Goal: Task Accomplishment & Management: Manage account settings

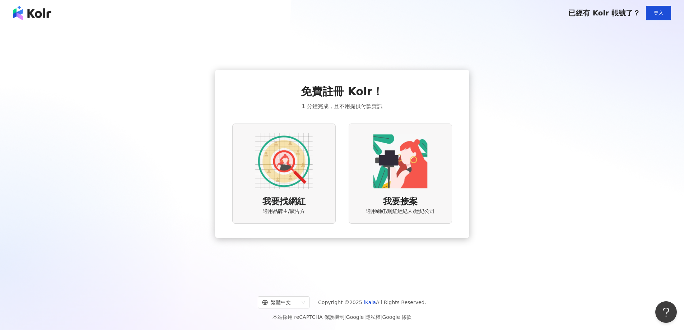
click at [292, 163] on img at bounding box center [283, 161] width 57 height 57
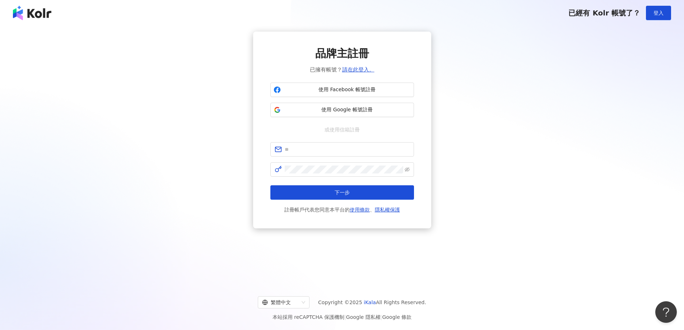
click at [331, 59] on span "品牌主註冊" at bounding box center [342, 53] width 54 height 15
click at [333, 128] on span "或使用信箱註冊" at bounding box center [342, 130] width 45 height 8
click at [326, 151] on input "text" at bounding box center [347, 150] width 125 height 8
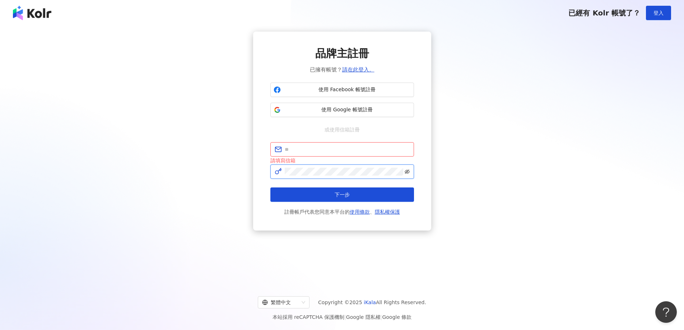
click at [410, 171] on icon "eye-invisible" at bounding box center [407, 171] width 5 height 5
click at [395, 149] on input "text" at bounding box center [347, 150] width 125 height 8
paste input "**********"
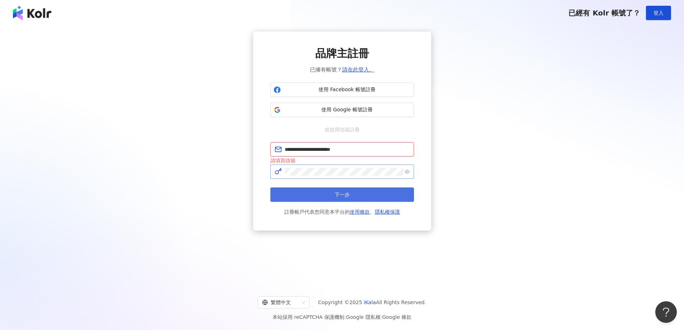
type input "**********"
click at [371, 197] on button "下一步" at bounding box center [343, 195] width 144 height 14
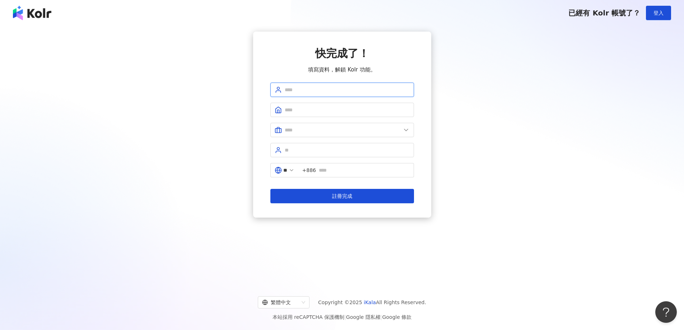
click at [315, 88] on input "text" at bounding box center [347, 90] width 125 height 8
type input "*******"
click at [317, 88] on input "*******" at bounding box center [347, 90] width 125 height 8
click at [246, 105] on div "快完成了！ 填寫資料，解鎖 Kolr 功能。 ******* ** +886 註冊完成" at bounding box center [342, 125] width 667 height 186
drag, startPoint x: 328, startPoint y: 99, endPoint x: 330, endPoint y: 105, distance: 6.5
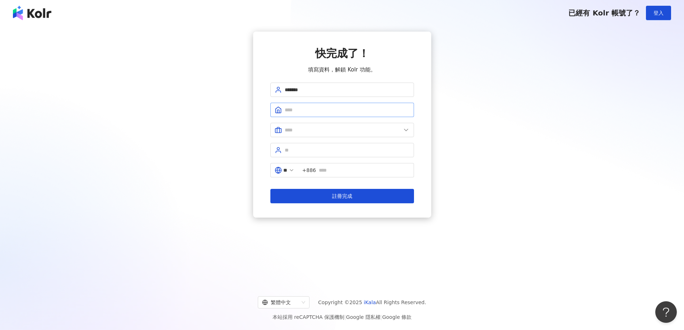
click at [329, 102] on form "******* ** +886 註冊完成" at bounding box center [343, 143] width 144 height 121
click at [332, 111] on input "text" at bounding box center [347, 110] width 125 height 8
type input "*"
type input "********"
click at [334, 132] on input "text" at bounding box center [343, 130] width 116 height 8
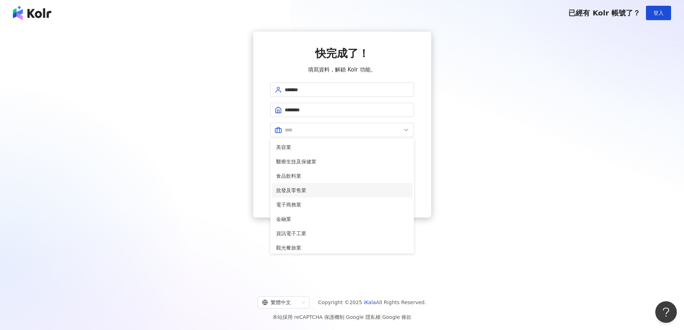
click at [327, 190] on span "批發及零售業" at bounding box center [342, 190] width 132 height 8
type input "******"
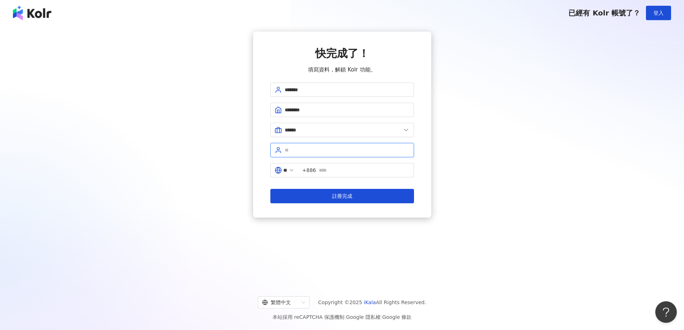
click at [313, 151] on input "text" at bounding box center [347, 150] width 125 height 8
click at [356, 90] on input "*******" at bounding box center [347, 90] width 125 height 8
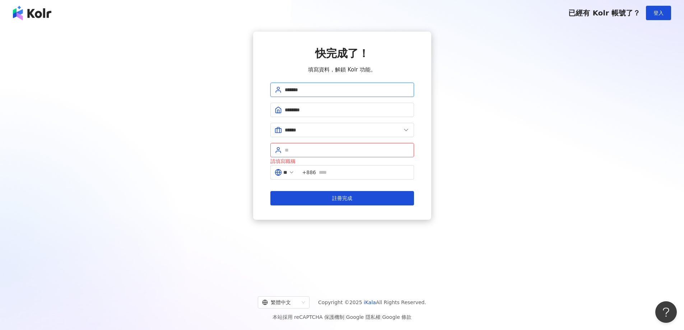
drag, startPoint x: 335, startPoint y: 90, endPoint x: 221, endPoint y: 93, distance: 113.9
click at [221, 93] on div "快完成了！ 填寫資料，解鎖 Kolr 功能。 ******* ******** ****** 美容業 醫療生技及保健業 食品飲料業 批發及零售業 電子商務業 …" at bounding box center [342, 126] width 667 height 188
click at [326, 89] on input "text" at bounding box center [347, 90] width 125 height 8
type input "*******"
click at [312, 150] on input "text" at bounding box center [347, 150] width 125 height 8
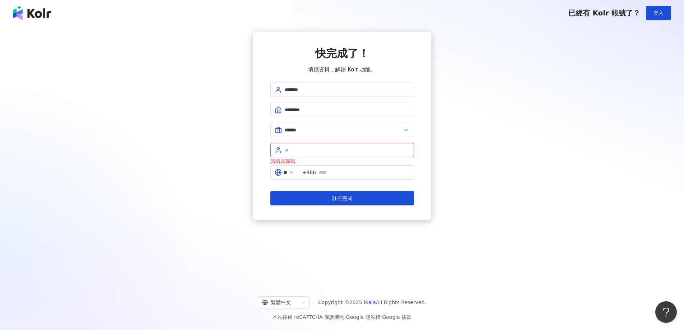
click at [316, 151] on input "text" at bounding box center [347, 150] width 125 height 8
click at [331, 176] on input "text" at bounding box center [364, 173] width 91 height 8
click at [362, 147] on input "text" at bounding box center [347, 150] width 125 height 8
drag, startPoint x: 312, startPoint y: 177, endPoint x: 204, endPoint y: 194, distance: 108.7
click at [204, 194] on div "**********" at bounding box center [342, 126] width 667 height 188
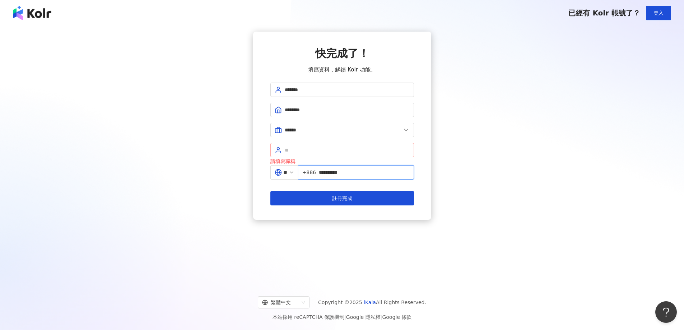
type input "**********"
click at [309, 154] on input "text" at bounding box center [347, 150] width 125 height 8
click at [319, 153] on input "text" at bounding box center [347, 150] width 125 height 8
type input "****"
click at [340, 196] on span "註冊完成" at bounding box center [342, 198] width 20 height 6
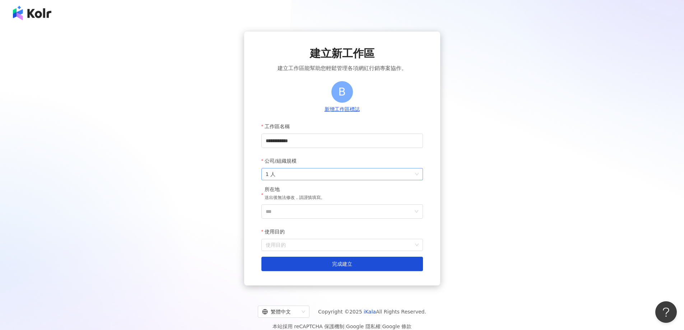
click at [346, 175] on span "1 人" at bounding box center [342, 174] width 153 height 11
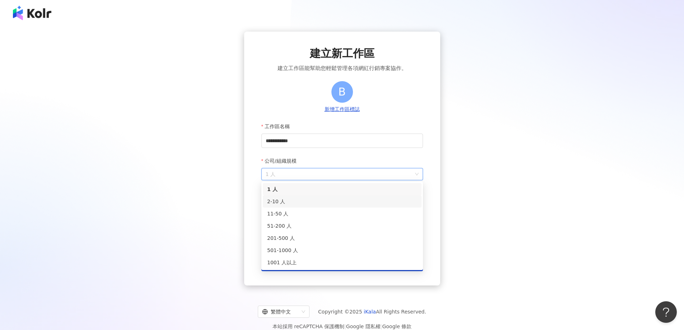
click at [337, 199] on div "2-10 人" at bounding box center [342, 202] width 150 height 8
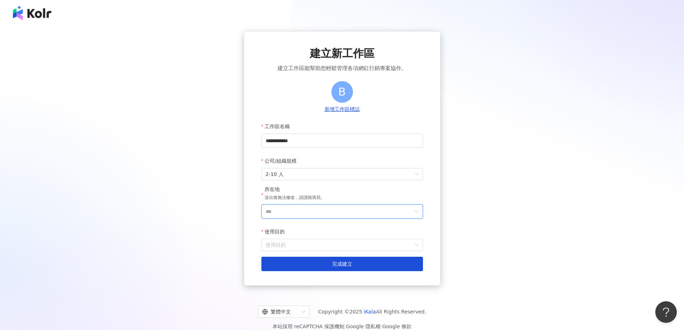
click at [319, 213] on input "***" at bounding box center [339, 212] width 147 height 14
click at [366, 111] on div "台灣" at bounding box center [383, 110] width 69 height 13
click at [297, 248] on input "使用目的" at bounding box center [342, 244] width 153 height 11
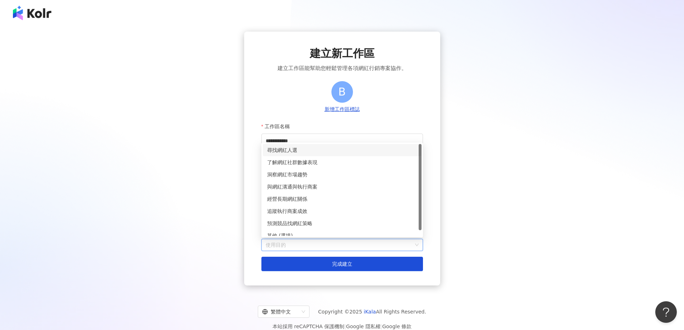
click at [297, 152] on div "尋找網紅人選" at bounding box center [342, 150] width 150 height 8
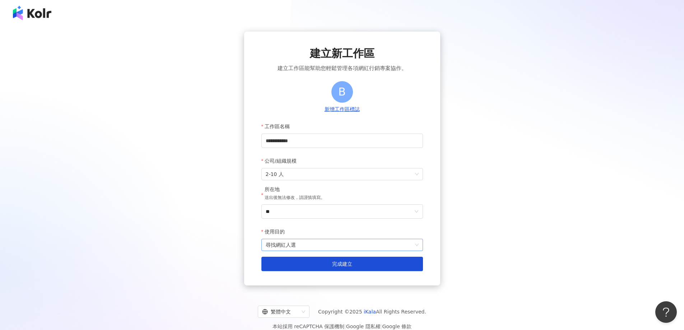
click at [309, 241] on span "尋找網紅人選" at bounding box center [342, 244] width 153 height 11
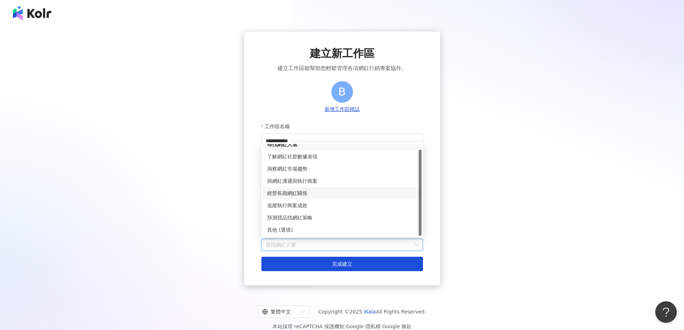
scroll to position [33, 0]
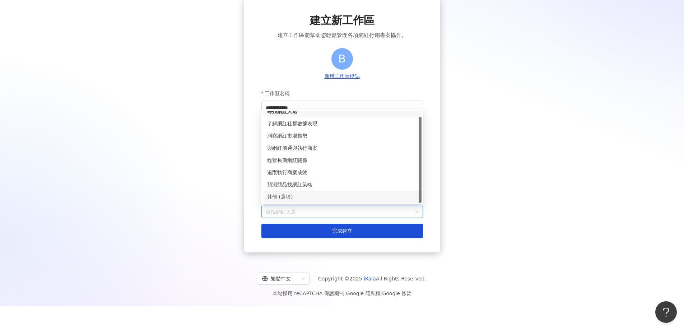
click at [297, 208] on span "尋找網紅人選" at bounding box center [342, 211] width 153 height 11
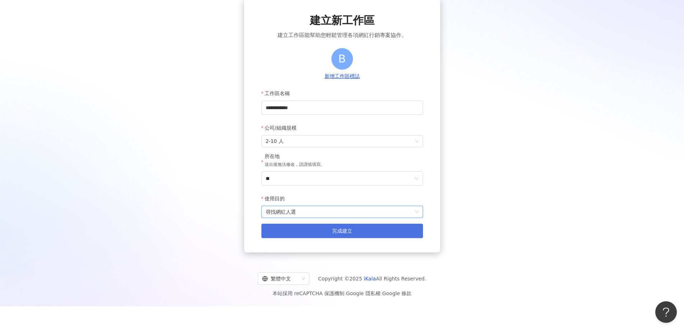
click at [305, 235] on button "完成建立" at bounding box center [343, 231] width 162 height 14
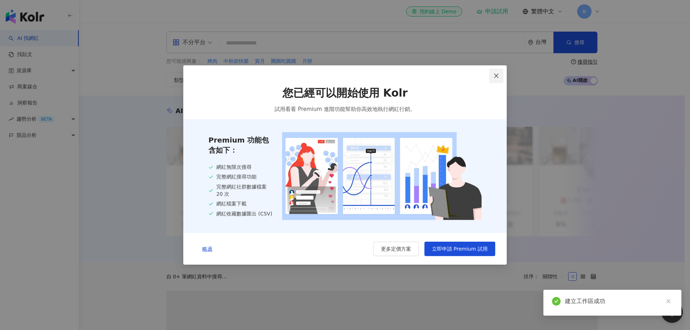
click at [495, 76] on icon "close" at bounding box center [496, 76] width 6 height 6
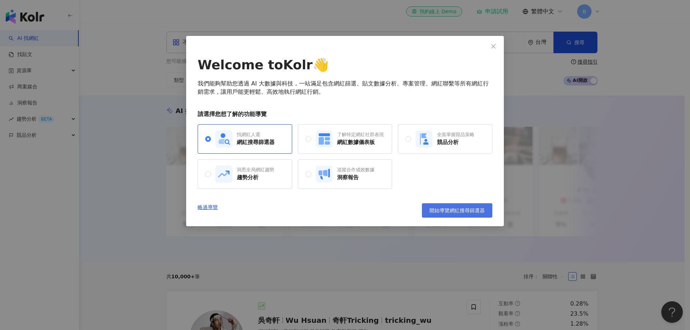
click at [460, 207] on button "開始導覽網紅搜尋篩選器" at bounding box center [457, 210] width 70 height 14
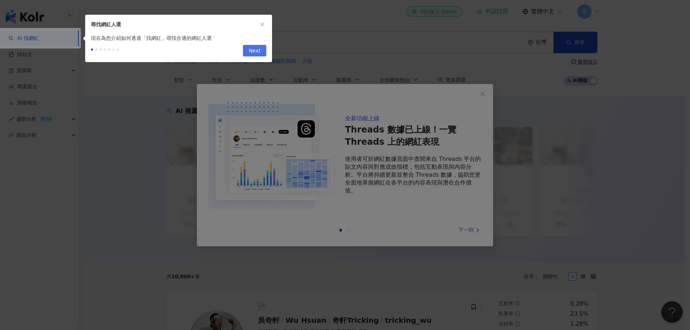
click at [256, 54] on span "Next" at bounding box center [255, 50] width 12 height 11
type input "*********"
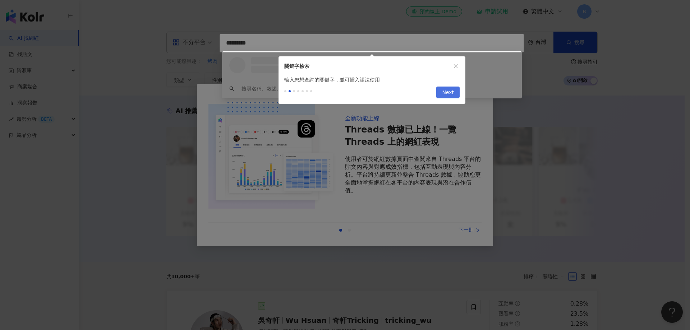
click at [455, 91] on button "Next" at bounding box center [447, 92] width 23 height 11
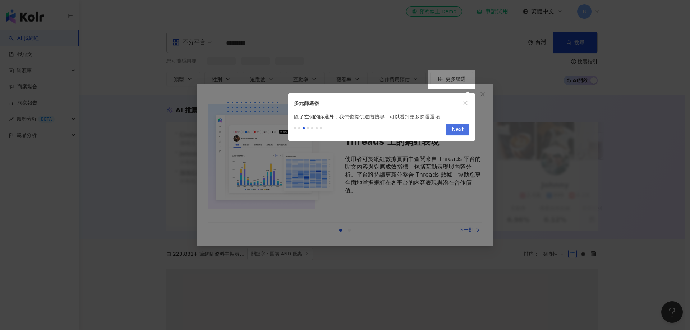
click at [451, 128] on button "Next" at bounding box center [457, 129] width 23 height 11
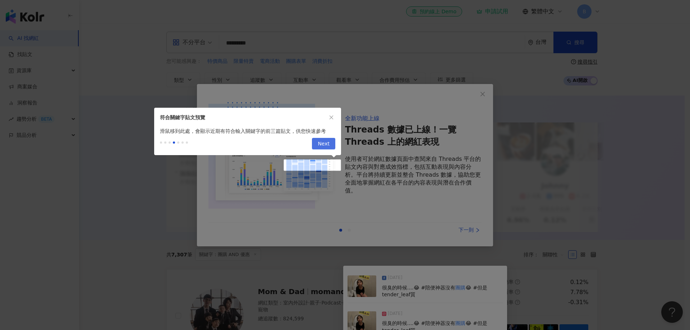
click at [320, 149] on span "Next" at bounding box center [324, 143] width 12 height 11
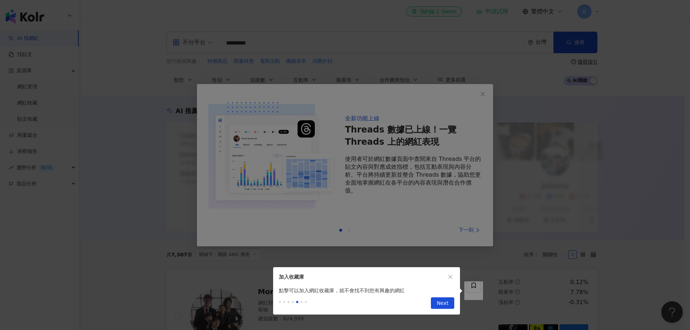
click at [444, 307] on span "Next" at bounding box center [443, 303] width 12 height 11
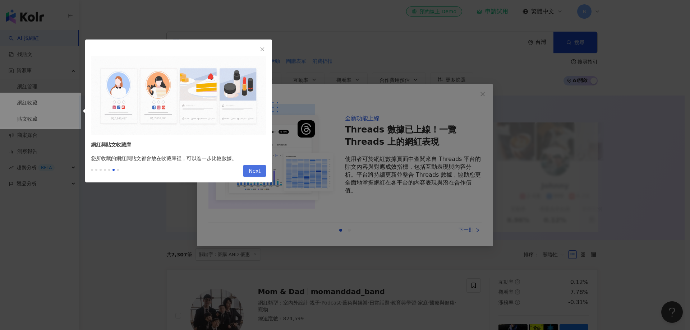
click at [263, 173] on button "Next" at bounding box center [254, 170] width 23 height 11
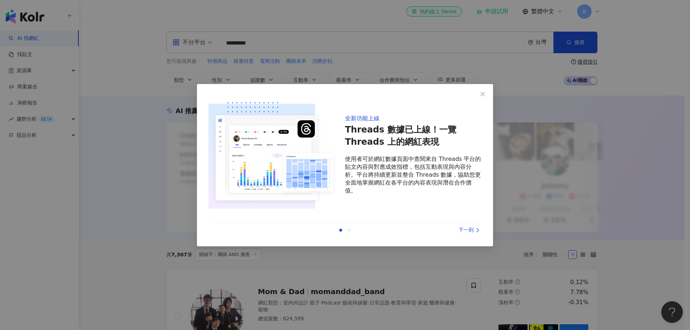
click at [258, 171] on body "AI 找網紅 找貼文 資源庫 網紅管理 網紅收藏 貼文收藏 商案媒合 洞察報告 趨勢分析 BETA 競品分析 el-icon-cs 預約線上 Demo 申請試…" at bounding box center [342, 165] width 684 height 330
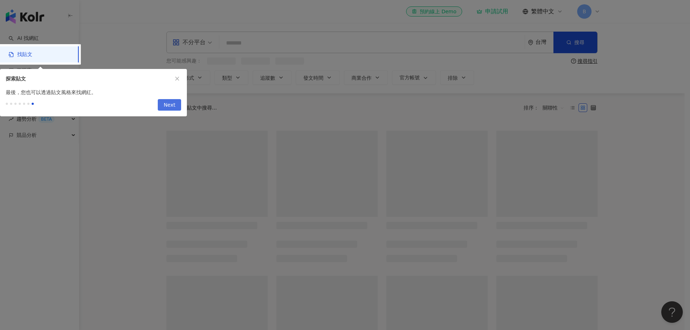
click at [173, 109] on span "Next" at bounding box center [169, 105] width 12 height 11
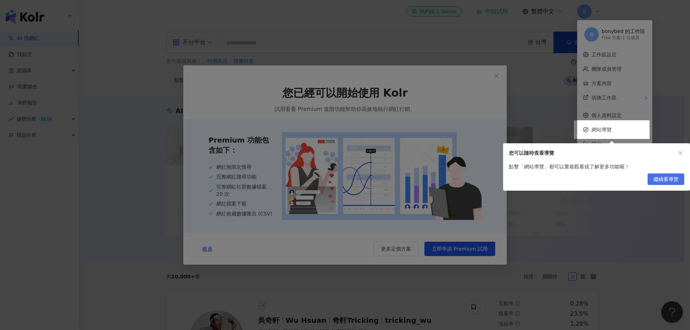
click at [661, 176] on span "繼續看導覽" at bounding box center [665, 179] width 25 height 11
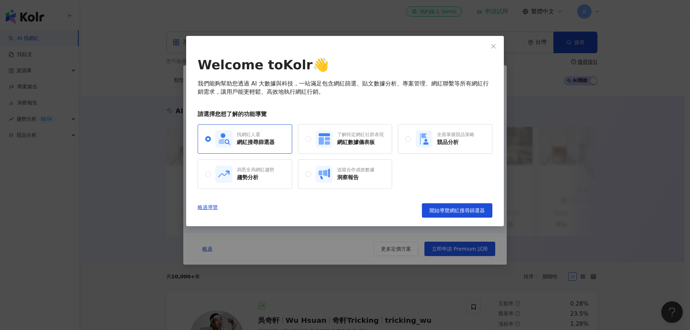
click at [499, 46] on span "Close" at bounding box center [493, 46] width 14 height 6
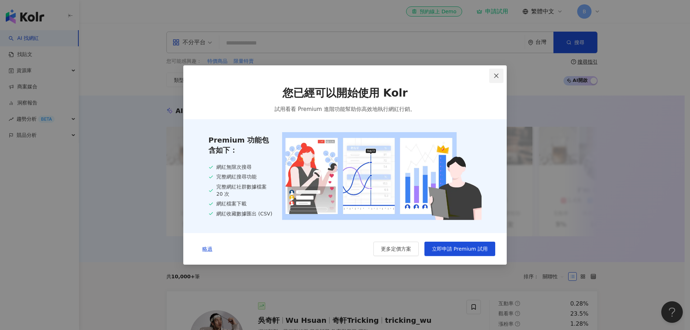
click at [499, 74] on span "Close" at bounding box center [496, 76] width 14 height 6
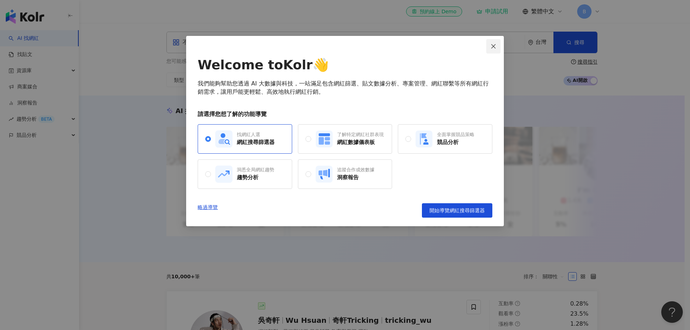
click at [495, 46] on icon "close" at bounding box center [493, 46] width 6 height 6
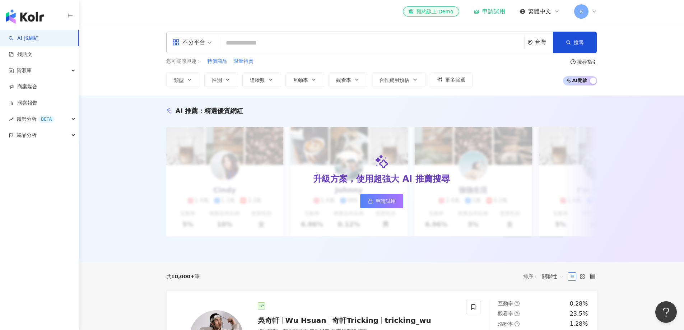
click at [589, 12] on div "B" at bounding box center [586, 11] width 23 height 14
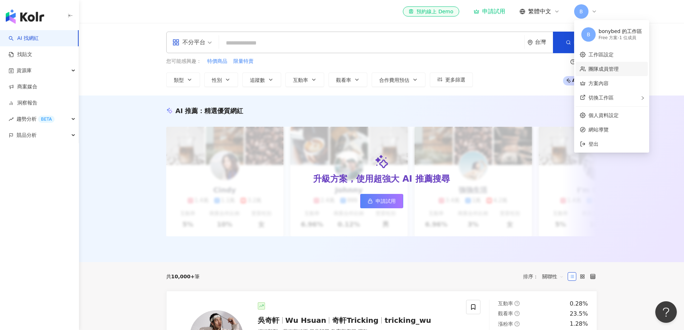
click at [606, 72] on link "團隊成員管理" at bounding box center [604, 69] width 30 height 6
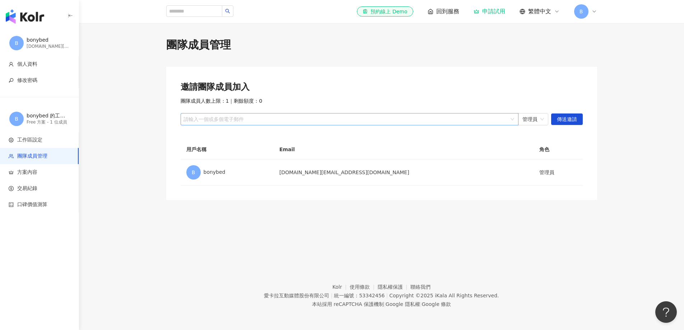
click at [270, 119] on div at bounding box center [346, 119] width 328 height 5
type input "*"
click at [395, 72] on div "邀請團隊成員加入 團隊成員人數上限：1 ｜ 剩餘額度：0 請輸入一個或多個電子郵件 管理員 傳送邀請 用戶名稱 Email 角色 B bonybed bony…" at bounding box center [381, 133] width 431 height 133
click at [479, 10] on icon at bounding box center [477, 12] width 6 height 6
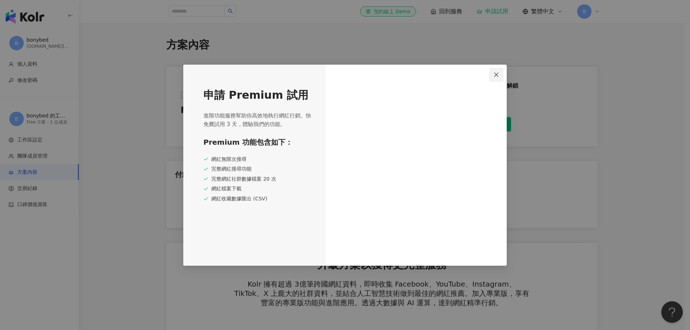
click at [493, 75] on span "Close" at bounding box center [496, 75] width 14 height 6
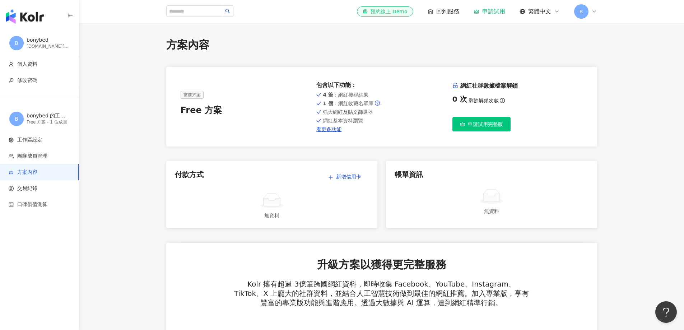
scroll to position [36, 0]
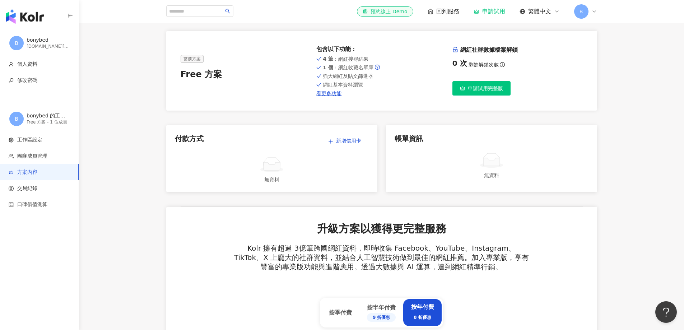
click at [488, 94] on button "申請試用完整版" at bounding box center [482, 88] width 58 height 14
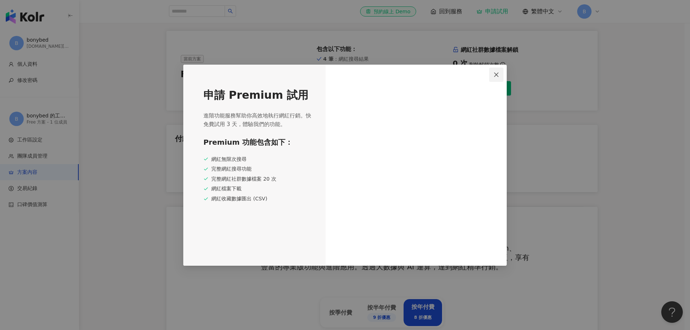
click at [500, 77] on span "Close" at bounding box center [496, 75] width 14 height 6
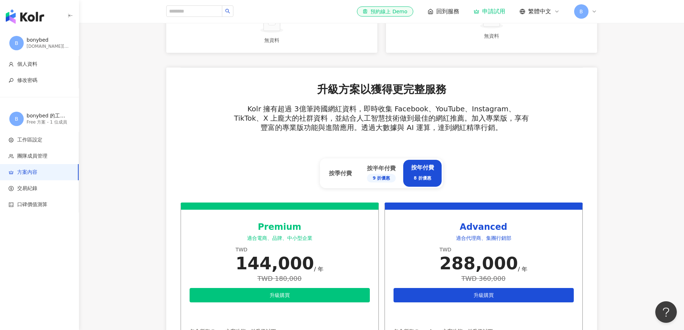
scroll to position [180, 0]
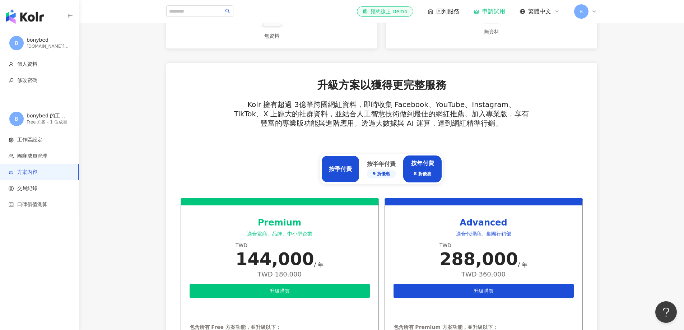
click at [342, 170] on div "按季付費" at bounding box center [340, 169] width 23 height 8
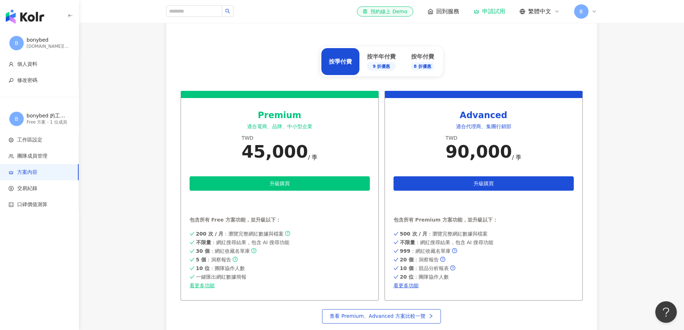
scroll to position [287, 0]
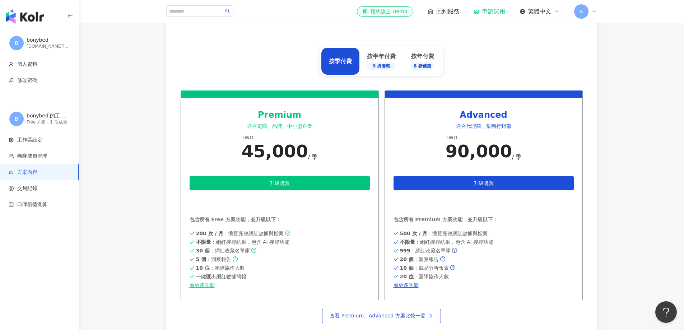
click at [120, 158] on main "方案內容 當前方案 Free 方案 包含以下功能 ： 4 筆 ：網紅搜尋結果 1 個 ：網紅收藏名單庫 強大網紅及貼文篩選器 網紅基本資料瀏覽 看更多功能 網…" at bounding box center [381, 135] width 605 height 771
click at [74, 15] on div "button" at bounding box center [39, 15] width 79 height 30
click at [68, 14] on icon "button" at bounding box center [71, 16] width 6 height 6
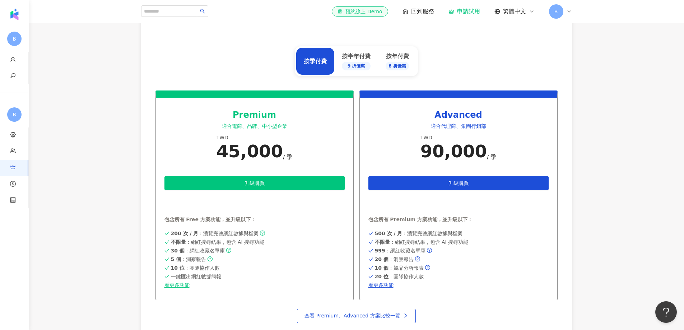
click at [571, 14] on div "B" at bounding box center [560, 11] width 23 height 14
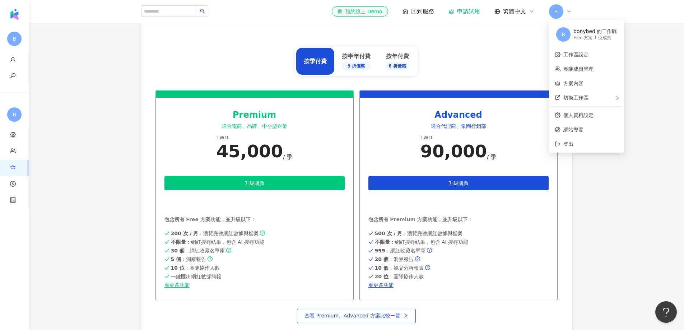
click at [571, 14] on icon at bounding box center [570, 12] width 6 height 6
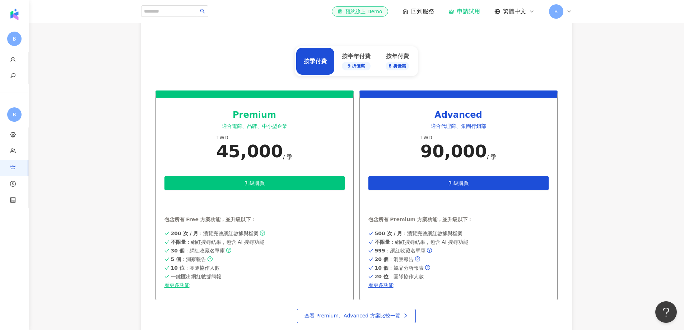
click at [566, 15] on div "B" at bounding box center [560, 11] width 23 height 14
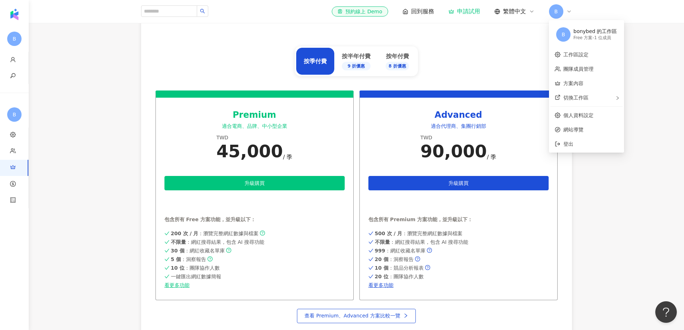
click at [566, 31] on span "B" at bounding box center [564, 34] width 14 height 14
click at [580, 118] on link "個人資料設定" at bounding box center [579, 115] width 30 height 6
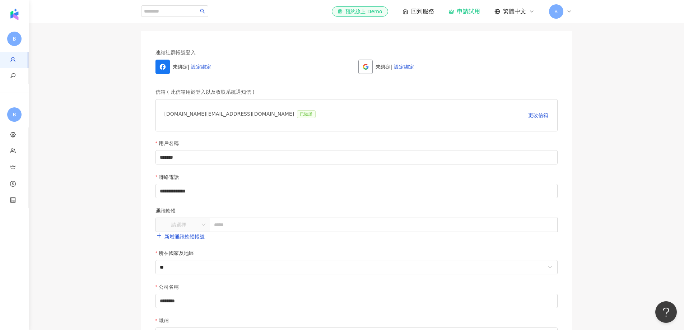
scroll to position [72, 0]
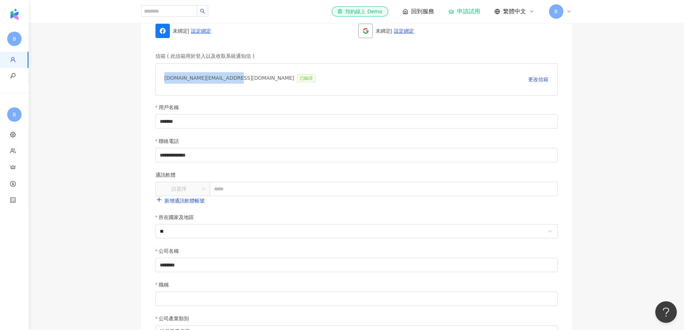
drag, startPoint x: 163, startPoint y: 79, endPoint x: 234, endPoint y: 74, distance: 71.3
click at [234, 74] on div "bonybedding.you@gmail.com 已驗證 更改信箱" at bounding box center [357, 79] width 402 height 32
copy div "[DOMAIN_NAME][EMAIL_ADDRESS][DOMAIN_NAME]"
click at [117, 112] on main "**********" at bounding box center [357, 209] width 656 height 486
click at [94, 142] on main "**********" at bounding box center [357, 209] width 656 height 486
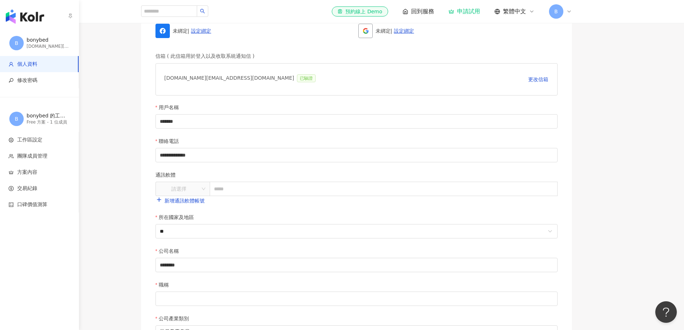
click at [29, 20] on img "button" at bounding box center [25, 16] width 38 height 14
click at [29, 22] on img "button" at bounding box center [25, 16] width 38 height 14
click at [9, 11] on img "button" at bounding box center [25, 16] width 38 height 14
click at [46, 29] on div "button" at bounding box center [39, 15] width 79 height 30
click at [47, 33] on div "B bonybed bonybedding.you@gmail.com" at bounding box center [39, 43] width 79 height 26
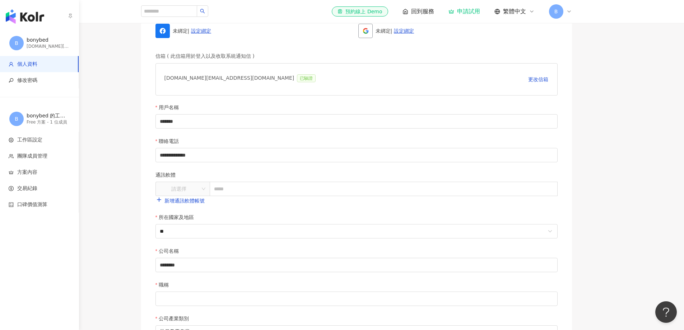
click at [47, 37] on div "bonybed" at bounding box center [48, 40] width 43 height 7
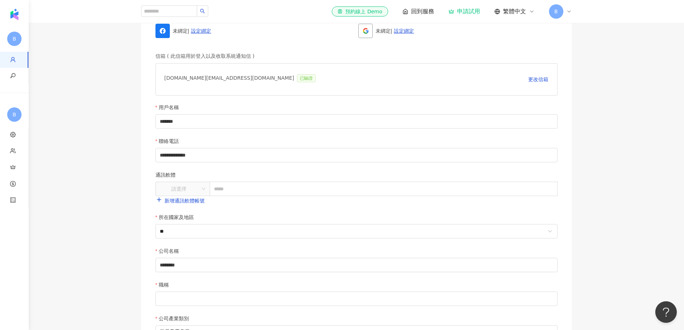
click at [558, 11] on span "B" at bounding box center [557, 12] width 4 height 8
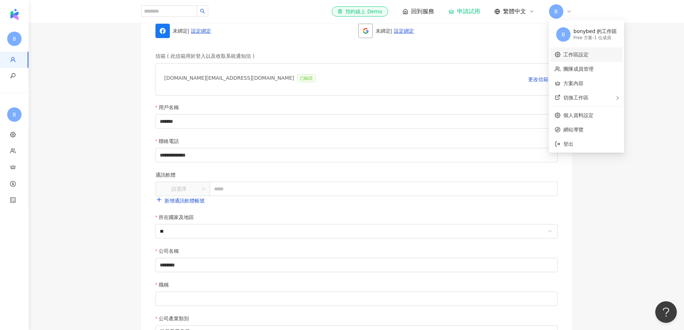
click at [577, 57] on link "工作區設定" at bounding box center [576, 55] width 25 height 6
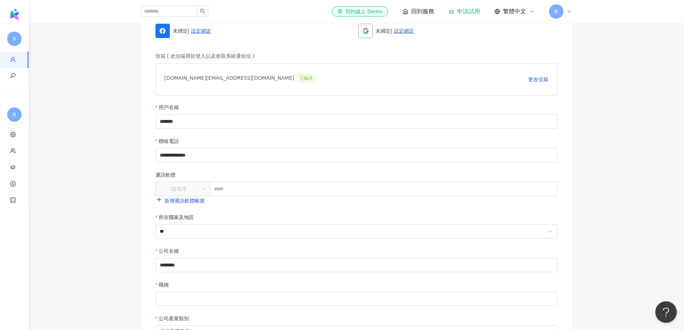
click at [561, 13] on span "B" at bounding box center [556, 11] width 14 height 14
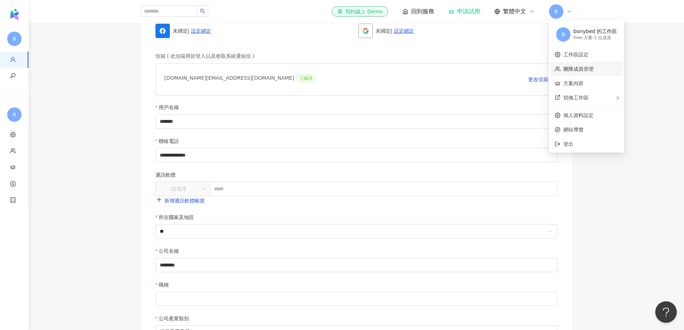
click at [585, 68] on link "團隊成員管理" at bounding box center [579, 69] width 30 height 6
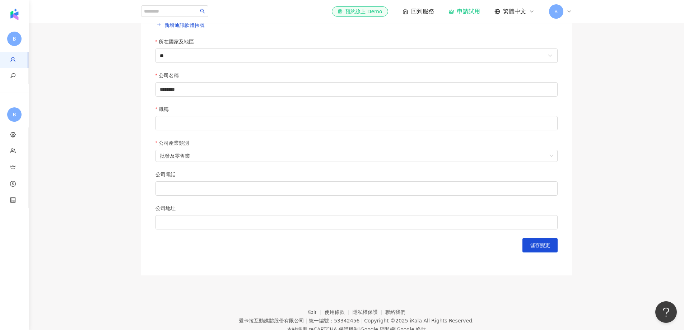
scroll to position [273, 0]
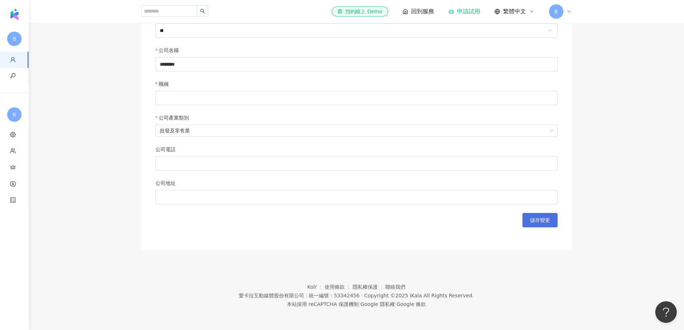
click at [537, 221] on span "儲存變更" at bounding box center [540, 220] width 20 height 6
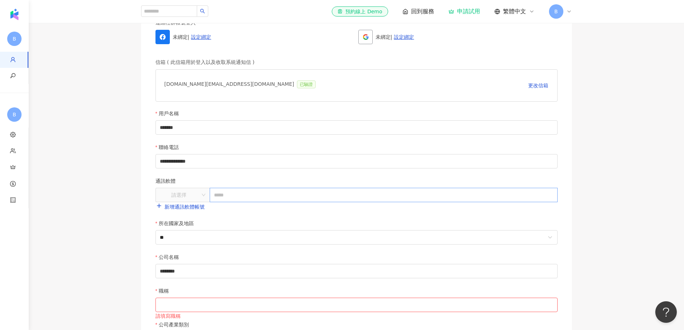
scroll to position [0, 0]
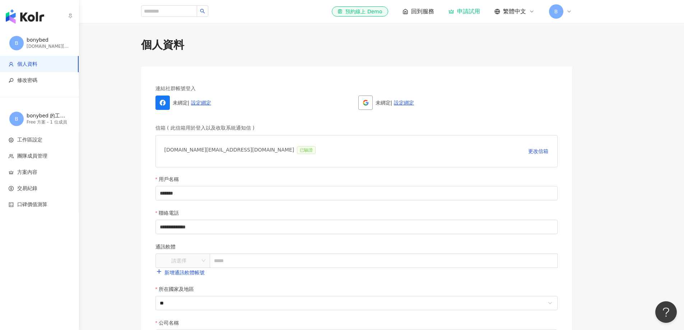
click at [23, 9] on div "button" at bounding box center [39, 15] width 79 height 30
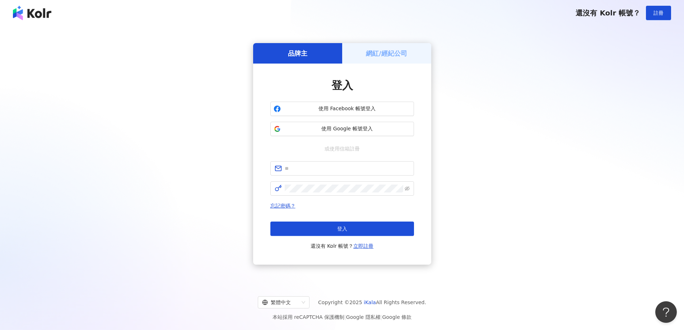
click at [321, 176] on form at bounding box center [343, 178] width 144 height 34
drag, startPoint x: 323, startPoint y: 170, endPoint x: 326, endPoint y: 173, distance: 4.3
click at [323, 170] on input "text" at bounding box center [347, 169] width 125 height 8
type input "**********"
click at [295, 177] on form "**********" at bounding box center [343, 178] width 144 height 34
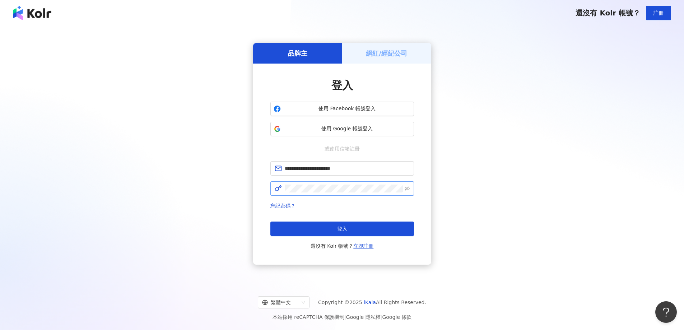
click at [296, 183] on span at bounding box center [343, 188] width 144 height 14
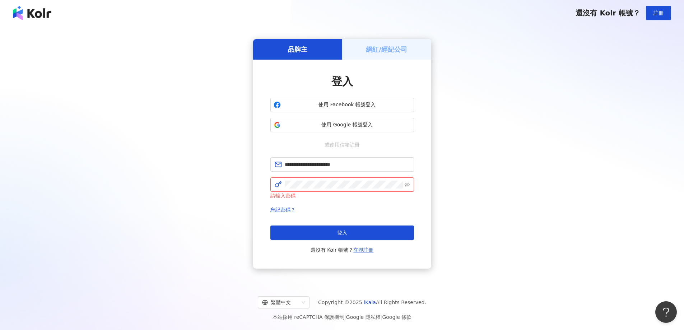
click at [384, 204] on div "**********" at bounding box center [343, 205] width 144 height 97
click at [341, 234] on span "登入" at bounding box center [342, 233] width 10 height 6
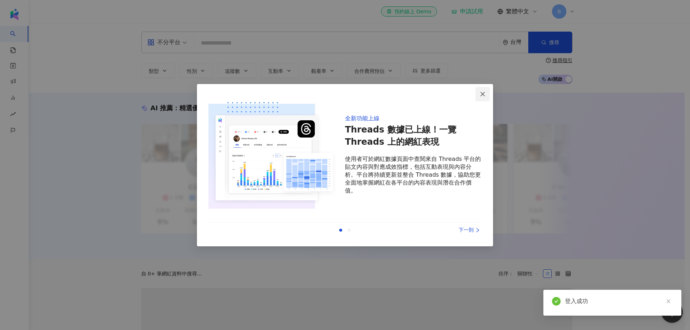
click at [477, 95] on span "Close" at bounding box center [482, 94] width 14 height 6
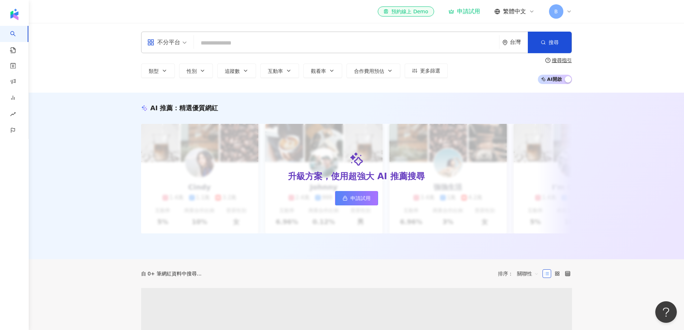
click at [570, 11] on icon at bounding box center [570, 12] width 6 height 6
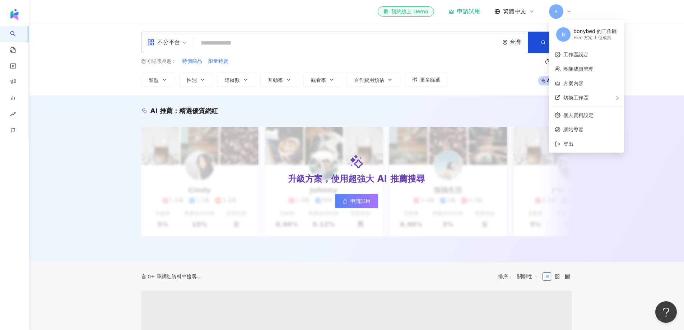
click at [568, 15] on div "B" at bounding box center [560, 11] width 23 height 14
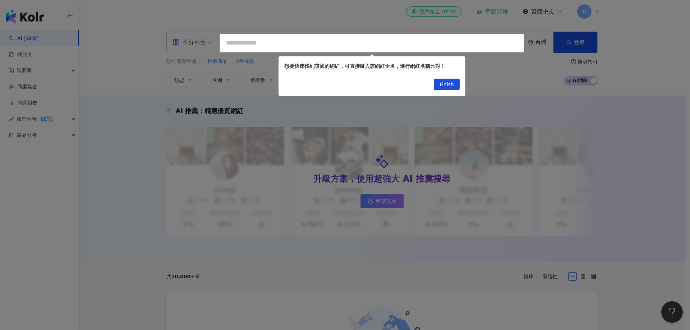
click at [449, 86] on span "Finish" at bounding box center [446, 84] width 14 height 11
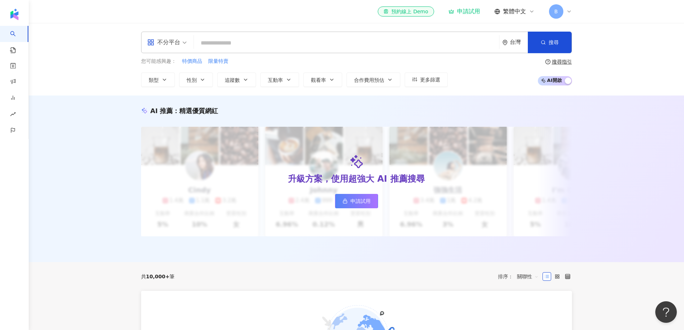
click at [569, 14] on icon at bounding box center [570, 12] width 6 height 6
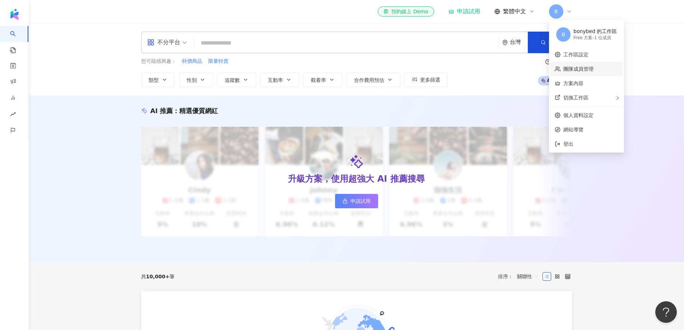
click at [582, 68] on link "團隊成員管理" at bounding box center [579, 69] width 30 height 6
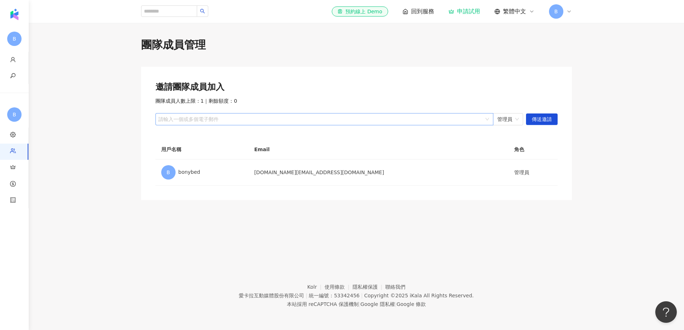
click at [302, 119] on div at bounding box center [321, 119] width 328 height 5
type input "**********"
click at [544, 116] on span "傳送邀請" at bounding box center [542, 119] width 20 height 11
click at [417, 117] on div at bounding box center [321, 119] width 328 height 5
click at [498, 121] on div "管理員" at bounding box center [508, 119] width 30 height 12
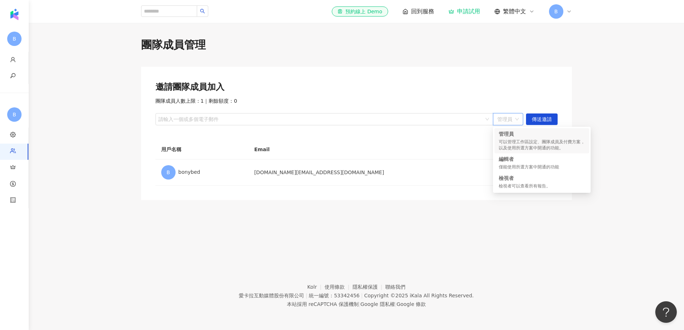
click at [503, 120] on span "管理員" at bounding box center [509, 119] width 22 height 11
click at [512, 177] on div "檢視者" at bounding box center [542, 178] width 86 height 7
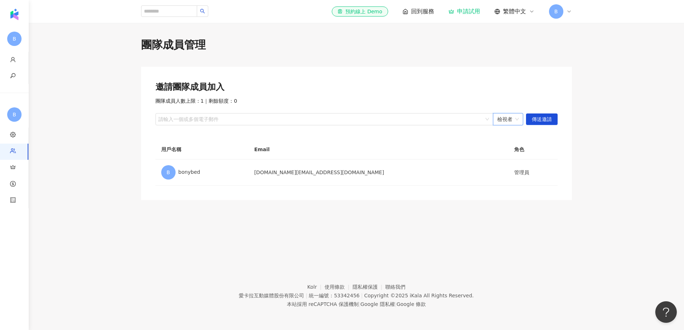
click at [507, 118] on span "檢視者" at bounding box center [509, 119] width 22 height 11
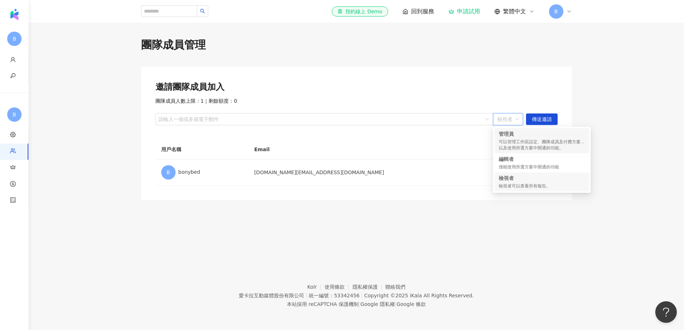
click at [515, 136] on div "管理員" at bounding box center [542, 133] width 86 height 7
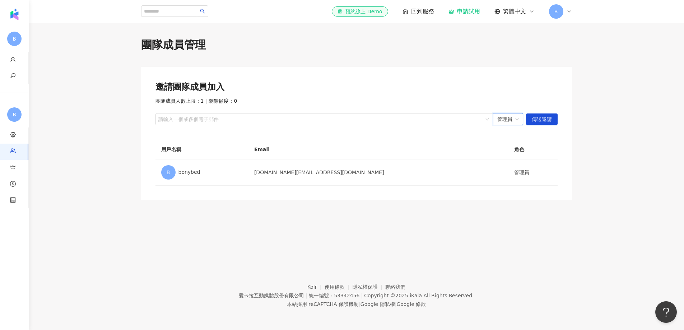
click at [382, 130] on div "邀請團隊成員加入 團隊成員人數上限：1 ｜ 剩餘額度：0 請輸入一個或多個電子郵件 管理員 管理員 傳送邀請 用戶名稱 Email 角色 B bonybed …" at bounding box center [356, 133] width 431 height 133
click at [382, 129] on div "邀請團隊成員加入 團隊成員人數上限：1 ｜ 剩餘額度：0 請輸入一個或多個電子郵件 管理員 傳送邀請 用戶名稱 Email 角色 B bonybed bony…" at bounding box center [356, 133] width 431 height 133
click at [383, 124] on div "請輸入一個或多個電子郵件" at bounding box center [325, 119] width 338 height 12
type input "**********"
click at [543, 115] on span "傳送邀請" at bounding box center [542, 119] width 20 height 11
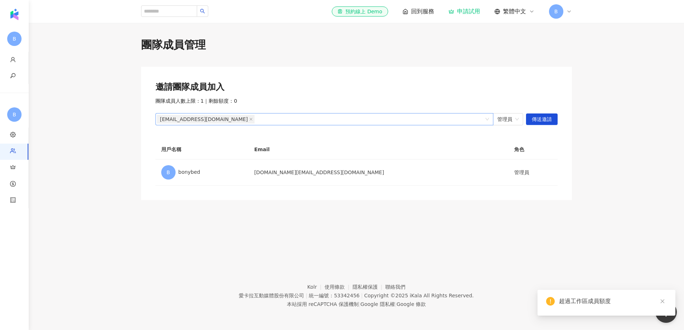
click at [318, 120] on div "j9582007@gmail.com" at bounding box center [321, 119] width 328 height 10
click at [342, 118] on div "j9582007@gmail.com" at bounding box center [321, 119] width 328 height 10
click at [351, 56] on div "團隊成員管理 邀請團隊成員加入 團隊成員人數上限：1 ｜ 剩餘額度：0 j9582007@gmail.com j9582007@gmail.com 管理員 傳…" at bounding box center [357, 118] width 460 height 163
click at [422, 10] on span "回到服務" at bounding box center [422, 12] width 23 height 8
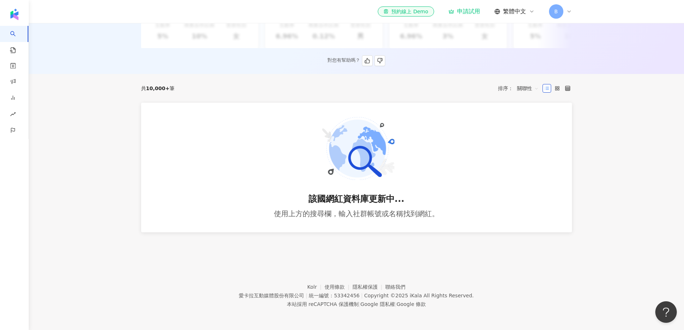
scroll to position [194, 0]
click at [499, 154] on div "該國網紅資料庫更新中... 使用上方的搜尋欄，輸入社群帳號或名稱找到網紅。" at bounding box center [356, 168] width 431 height 130
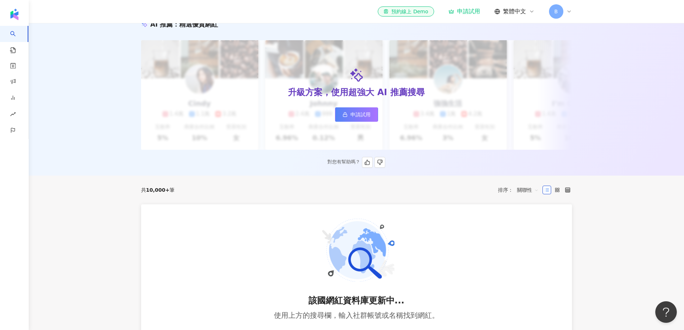
scroll to position [0, 0]
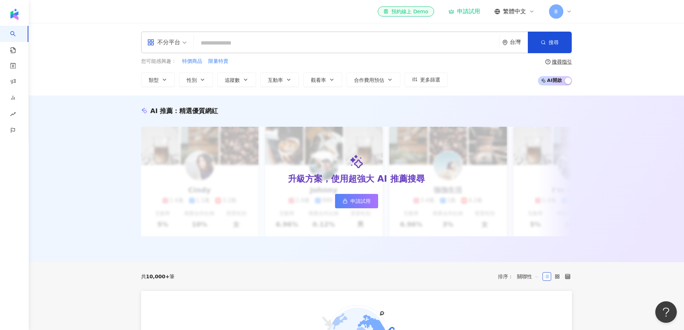
click at [242, 38] on input "search" at bounding box center [347, 43] width 300 height 14
type input "*"
click at [184, 39] on span "不分平台" at bounding box center [167, 42] width 40 height 11
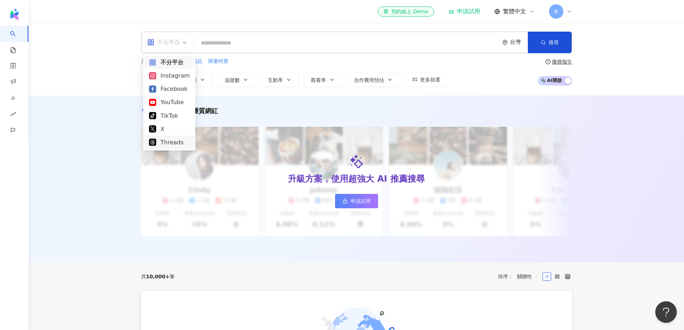
click at [89, 146] on div "AI 推薦 ： 精選優質網紅 升級方案，使用超強大 AI 推薦搜尋 申請試用 Cindy 1.4萬 1.1萬 3.2萬 互動率 5% 商業合作比例 10% 受…" at bounding box center [357, 179] width 656 height 167
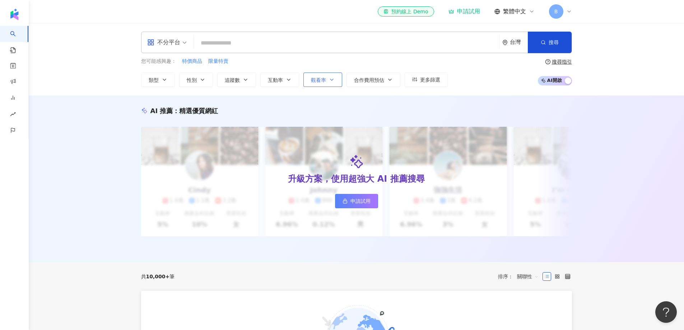
click at [327, 82] on button "觀看率" at bounding box center [323, 80] width 39 height 14
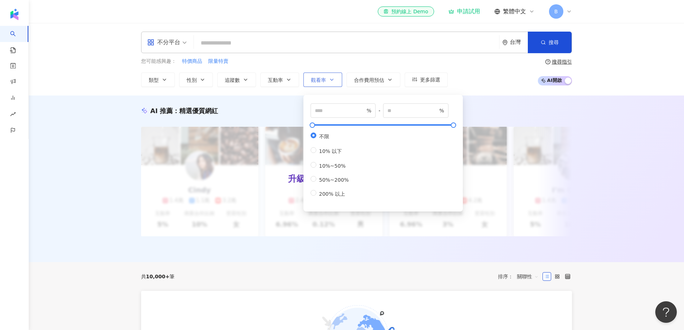
click at [327, 82] on button "觀看率" at bounding box center [323, 80] width 39 height 14
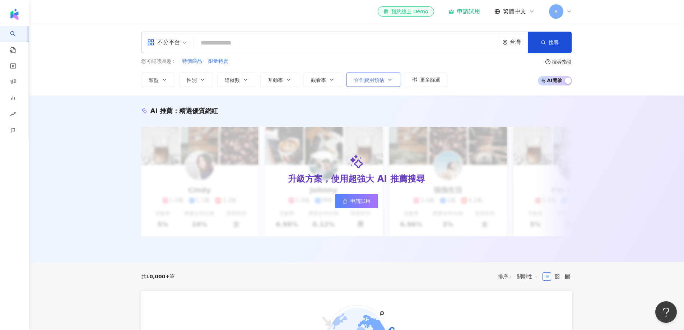
click at [373, 78] on span "合作費用預估" at bounding box center [369, 80] width 30 height 6
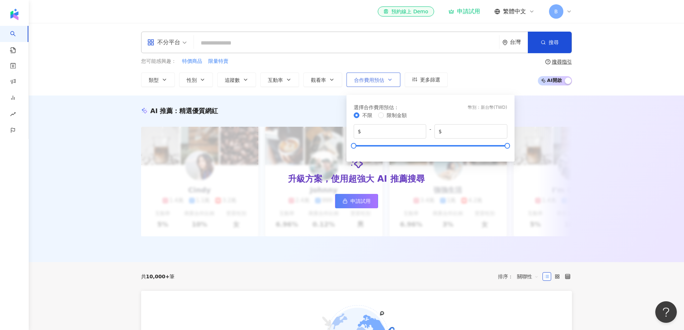
click at [382, 83] on span "合作費用預估" at bounding box center [369, 80] width 30 height 6
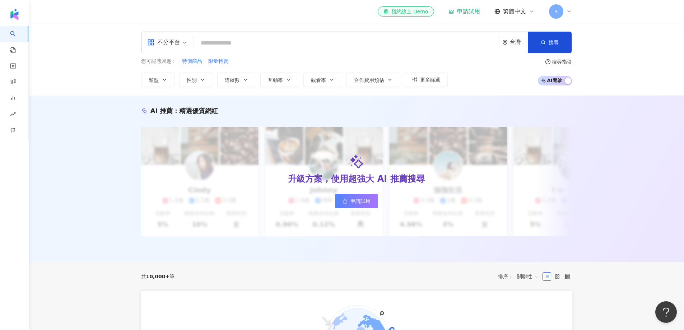
click at [403, 80] on div "類型 性別 追蹤數 互動率 觀看率 合作費用預估 更多篩選 % - % 不限 10% 以下 10%~50% 50%~200% 200% 以上 選擇合作費用預估…" at bounding box center [294, 80] width 307 height 14
click at [423, 80] on span "更多篩選" at bounding box center [430, 80] width 20 height 6
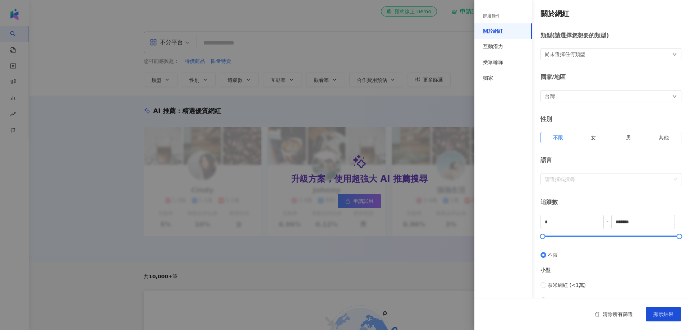
click at [558, 88] on div "國家/地區 台灣" at bounding box center [610, 87] width 141 height 29
click at [559, 101] on div "台灣" at bounding box center [610, 96] width 141 height 12
click at [564, 173] on div "香港" at bounding box center [607, 170] width 125 height 13
click at [658, 314] on span "顯示結果" at bounding box center [663, 315] width 20 height 6
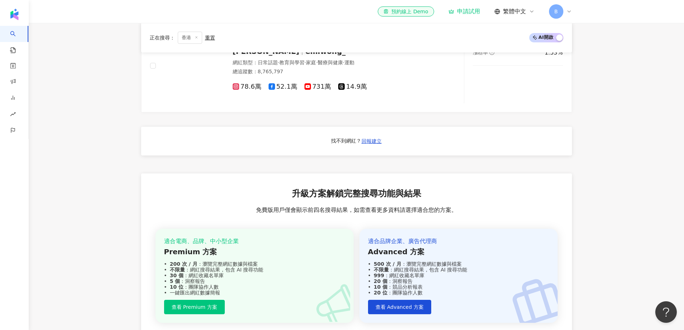
scroll to position [684, 0]
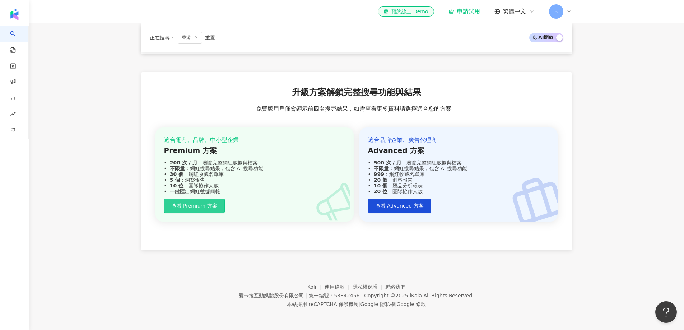
click at [206, 207] on span "查看 Premium 方案" at bounding box center [195, 206] width 46 height 6
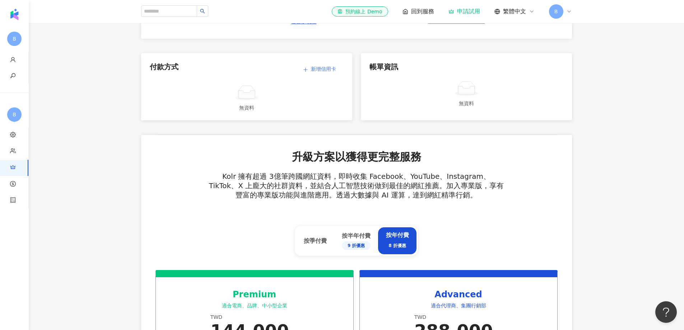
scroll to position [252, 0]
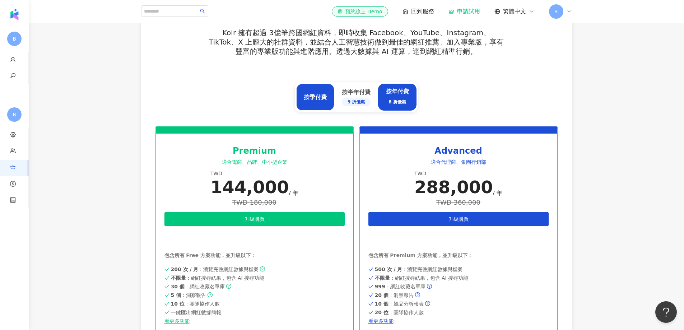
click at [319, 107] on div "按季付費" at bounding box center [315, 97] width 38 height 27
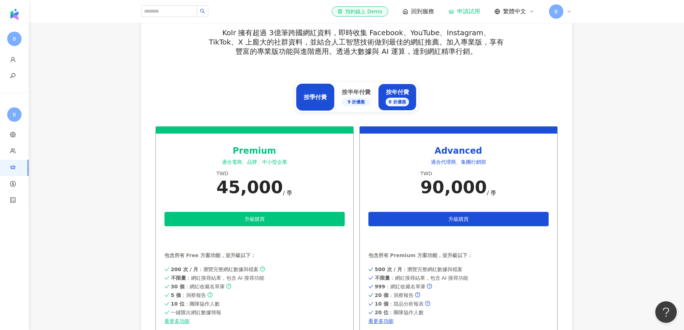
click at [396, 97] on div "按年付費 8 折優惠" at bounding box center [397, 97] width 23 height 18
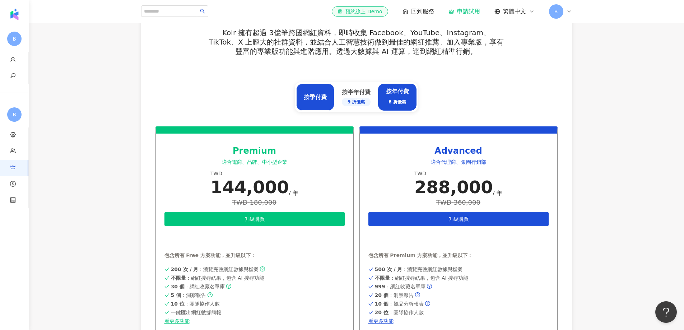
click at [313, 92] on div "按季付費" at bounding box center [315, 97] width 38 height 27
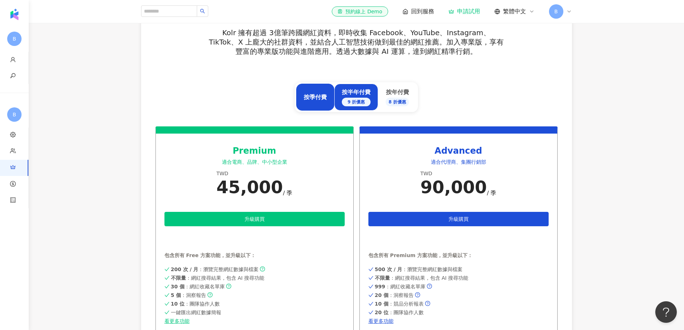
click at [347, 94] on div "按半年付費 9 折優惠" at bounding box center [356, 97] width 29 height 18
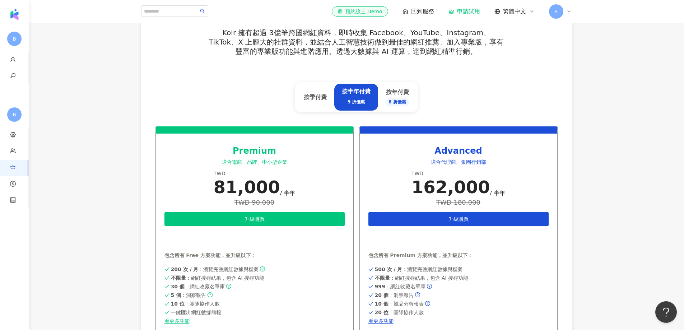
click at [376, 86] on div "按半年付費 9 折優惠" at bounding box center [357, 97] width 44 height 27
click at [404, 89] on div "按年付費 8 折優惠" at bounding box center [397, 97] width 23 height 18
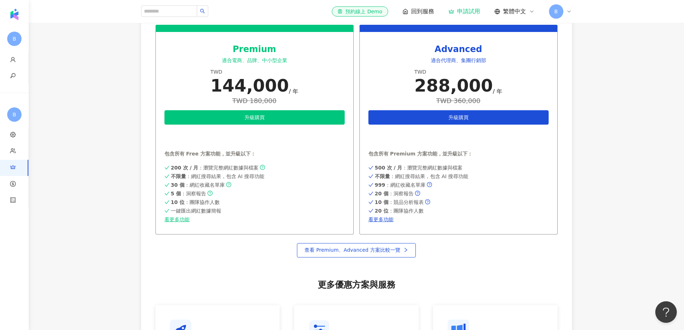
scroll to position [359, 0]
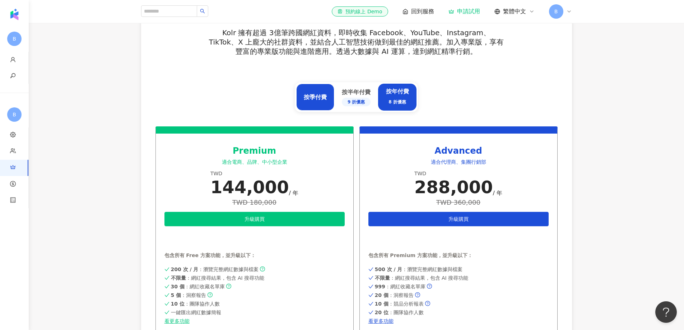
click at [321, 97] on div "按季付費" at bounding box center [315, 97] width 23 height 8
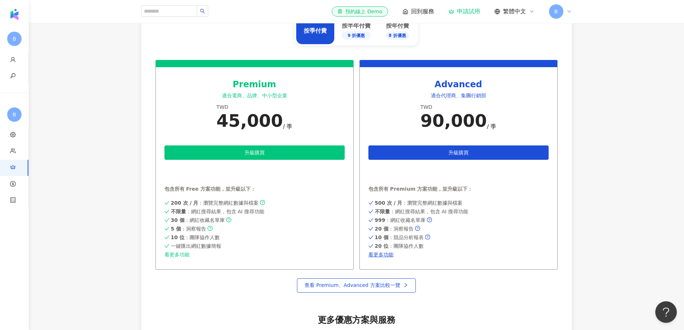
scroll to position [395, 0]
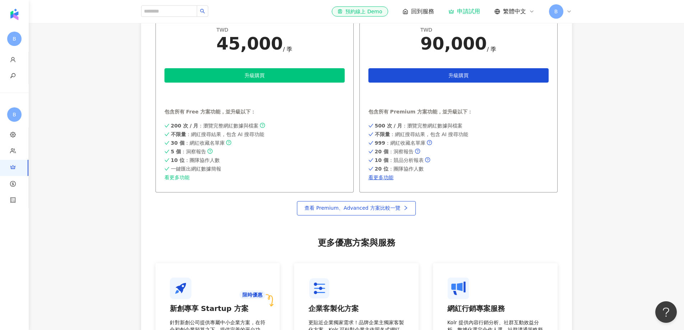
click at [180, 177] on link "看更多功能" at bounding box center [255, 178] width 180 height 6
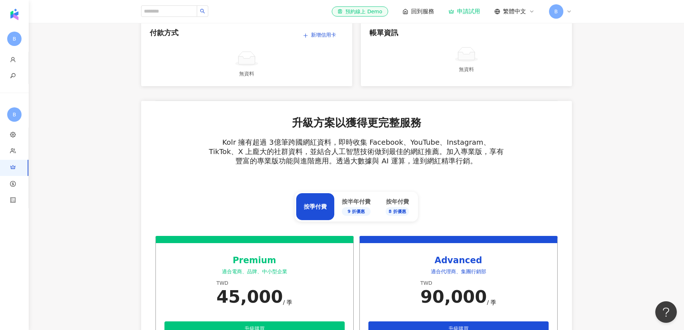
scroll to position [72, 0]
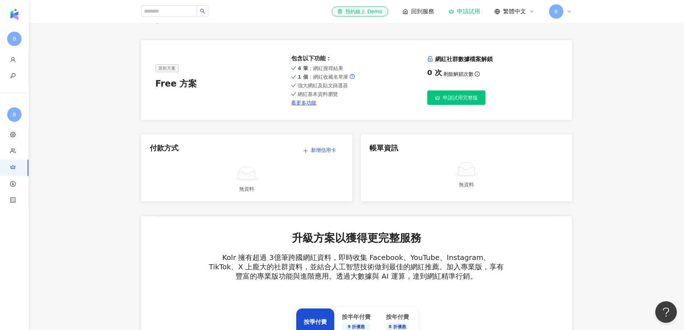
scroll to position [0, 0]
